Goal: Task Accomplishment & Management: Manage account settings

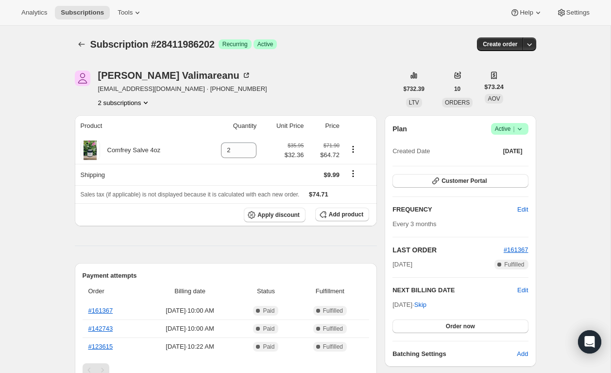
click at [512, 125] on span "Active |" at bounding box center [510, 129] width 30 height 10
click at [510, 164] on span "Cancel subscription" at bounding box center [507, 164] width 55 height 7
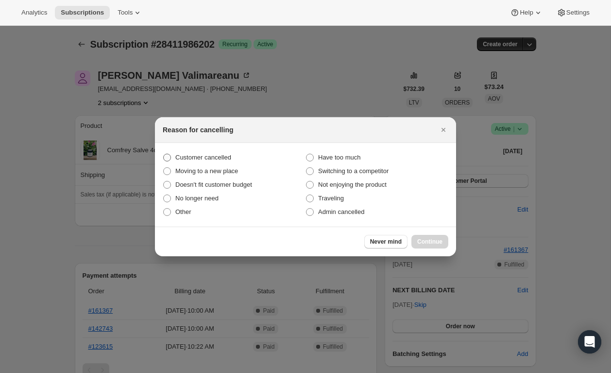
click at [221, 155] on span "Customer cancelled" at bounding box center [203, 157] width 56 height 7
click at [164, 154] on input "Customer cancelled" at bounding box center [163, 154] width 0 height 0
radio input "true"
click at [427, 246] on button "Continue" at bounding box center [430, 242] width 37 height 14
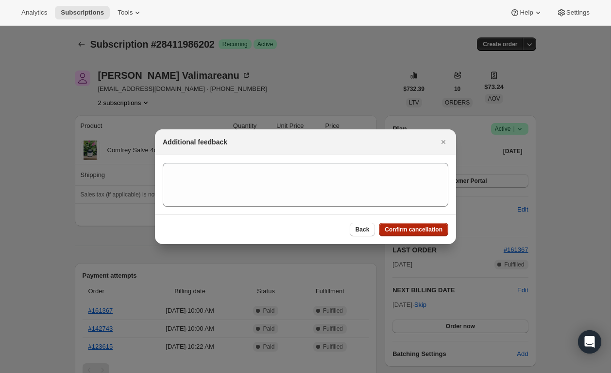
click at [423, 231] on span "Confirm cancellation" at bounding box center [414, 229] width 58 height 8
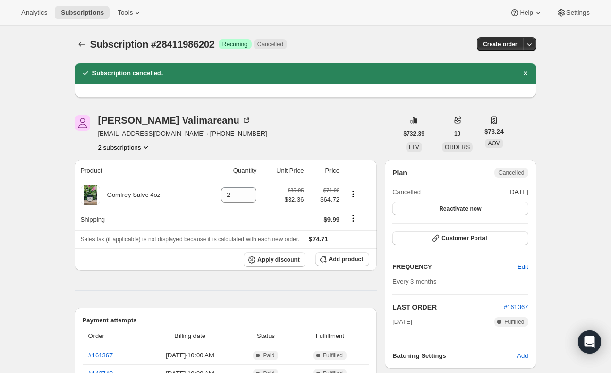
click at [142, 148] on button "2 subscriptions" at bounding box center [124, 147] width 53 height 10
click at [144, 164] on span "28399927578" at bounding box center [124, 166] width 68 height 10
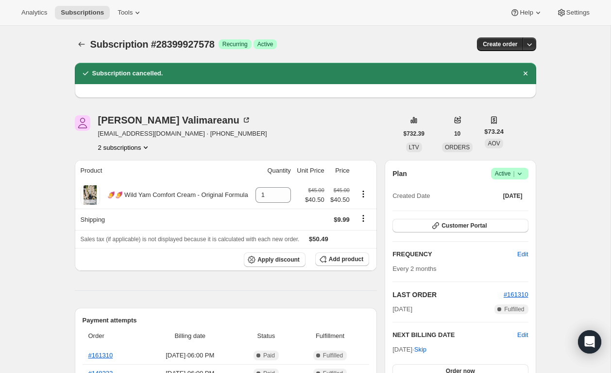
click at [520, 170] on icon at bounding box center [520, 174] width 10 height 10
click at [513, 207] on span "Cancel subscription" at bounding box center [507, 209] width 55 height 7
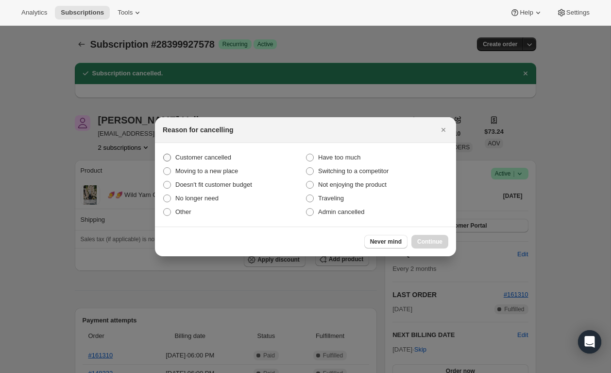
click at [187, 154] on span "Customer cancelled" at bounding box center [203, 157] width 56 height 7
click at [164, 154] on input "Customer cancelled" at bounding box center [163, 154] width 0 height 0
radio input "true"
click at [431, 243] on span "Continue" at bounding box center [429, 242] width 25 height 8
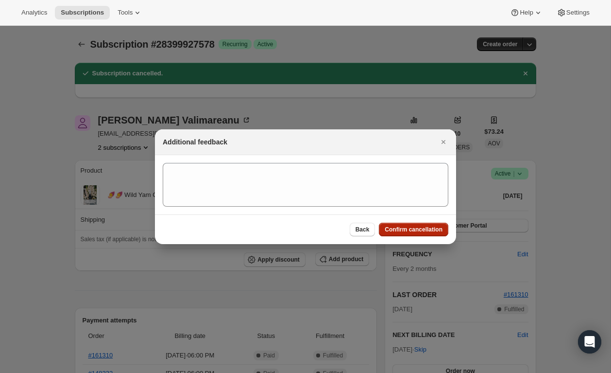
click at [424, 225] on button "Confirm cancellation" at bounding box center [413, 230] width 69 height 14
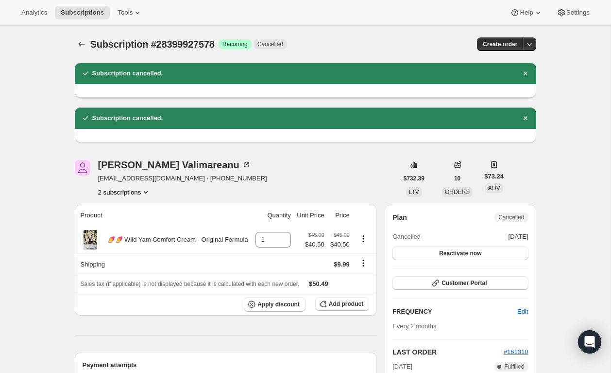
click at [107, 191] on button "2 subscriptions" at bounding box center [124, 192] width 53 height 10
click at [358, 180] on div "Ana Valimareanu lserbanrn@yahoo.com · +17609531657 2 subscriptions" at bounding box center [236, 178] width 323 height 37
click at [119, 166] on div "Ana Valimareanu" at bounding box center [174, 165] width 153 height 10
